Goal: Task Accomplishment & Management: Manage account settings

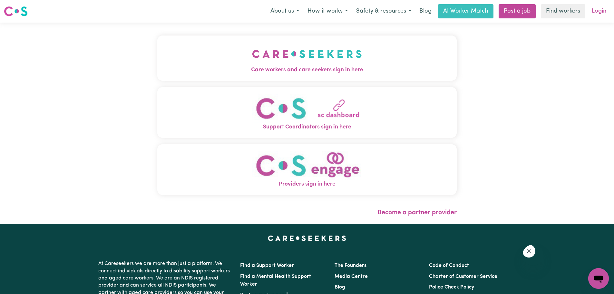
click at [590, 18] on link "Login" at bounding box center [599, 11] width 22 height 14
click at [589, 18] on link "Login" at bounding box center [599, 11] width 22 height 14
click at [588, 18] on link "Login" at bounding box center [599, 11] width 22 height 14
drag, startPoint x: 0, startPoint y: 0, endPoint x: 298, endPoint y: 79, distance: 308.0
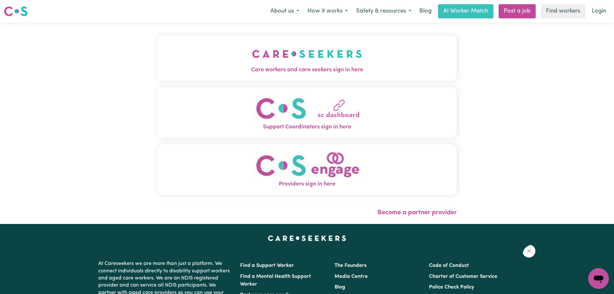
click at [298, 66] on img "Care workers and care seekers sign in here" at bounding box center [307, 54] width 110 height 24
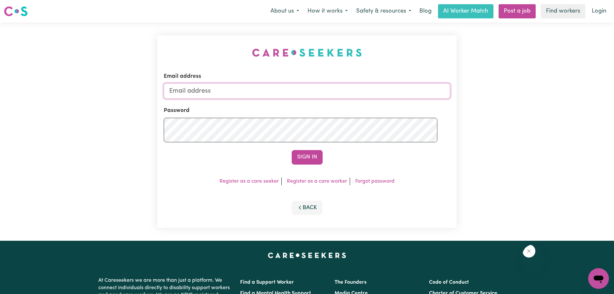
click at [216, 99] on input "Email address" at bounding box center [307, 90] width 287 height 15
type input "tzapp69@outlook.com"
click at [318, 164] on button "Sign In" at bounding box center [307, 157] width 31 height 14
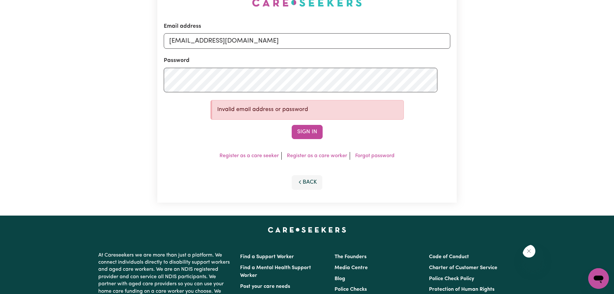
scroll to position [64, 0]
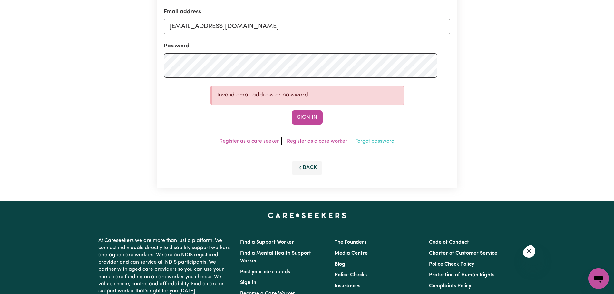
click at [355, 144] on link "Forgot password" at bounding box center [374, 141] width 39 height 5
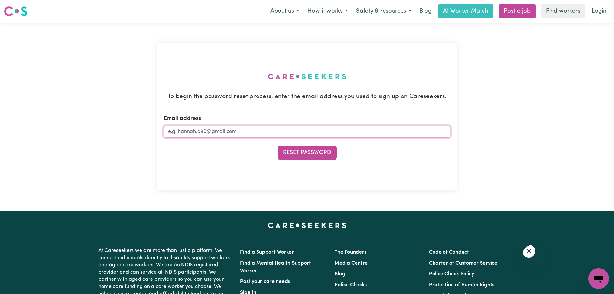
click at [232, 138] on input "Email address" at bounding box center [307, 131] width 287 height 12
click at [292, 160] on button "Reset Password" at bounding box center [307, 152] width 59 height 14
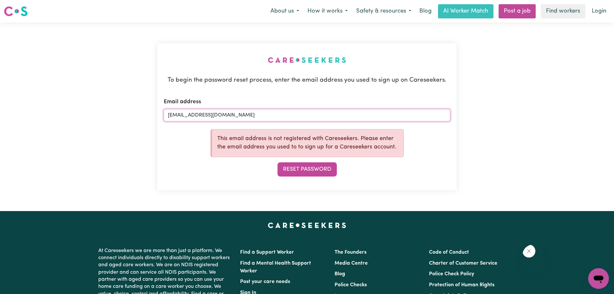
drag, startPoint x: 267, startPoint y: 196, endPoint x: 62, endPoint y: 180, distance: 205.7
click at [62, 180] on div "To begin the password reset process, enter the email address you used to sign u…" at bounding box center [307, 117] width 614 height 188
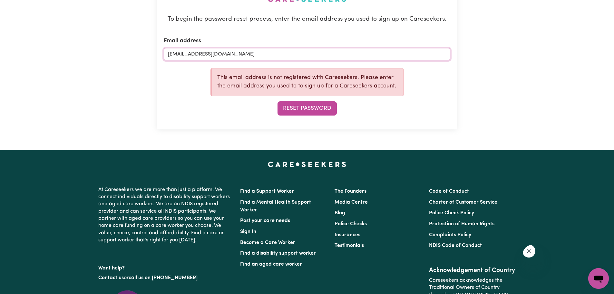
scroll to position [64, 0]
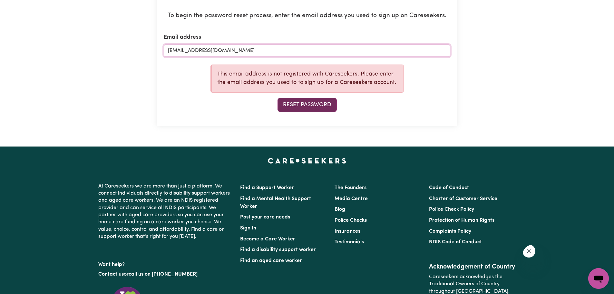
type input "mattin@internode.on.net"
click at [309, 112] on button "Reset Password" at bounding box center [307, 105] width 59 height 14
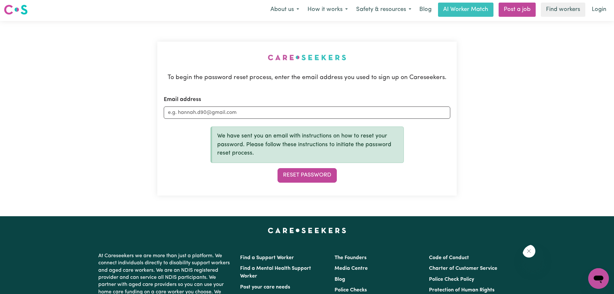
scroll to position [0, 0]
